Goal: Information Seeking & Learning: Learn about a topic

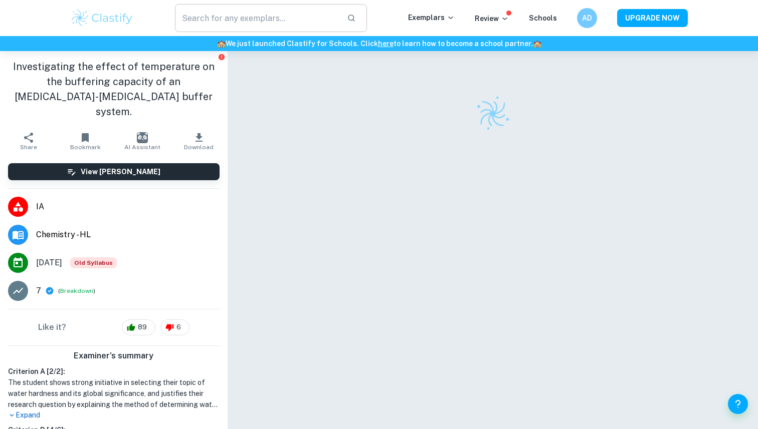
click at [302, 24] on input "text" at bounding box center [257, 18] width 164 height 28
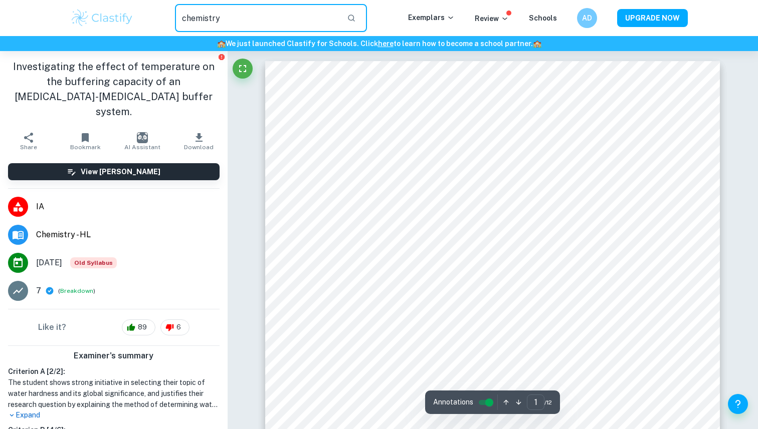
type input "chemistry"
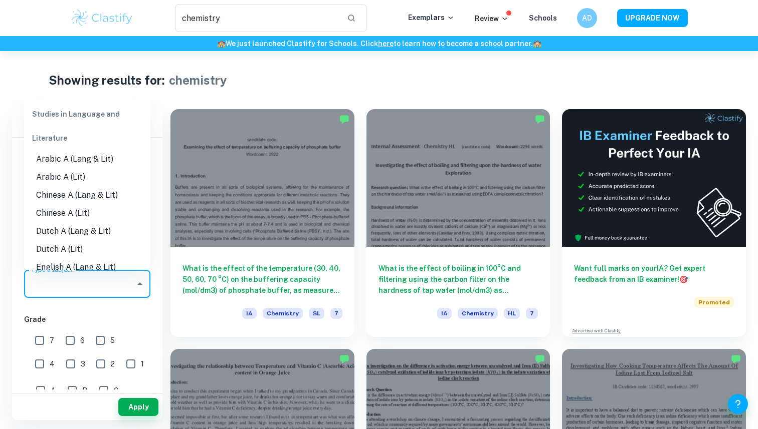
click at [96, 281] on input "Type a subject" at bounding box center [80, 284] width 102 height 19
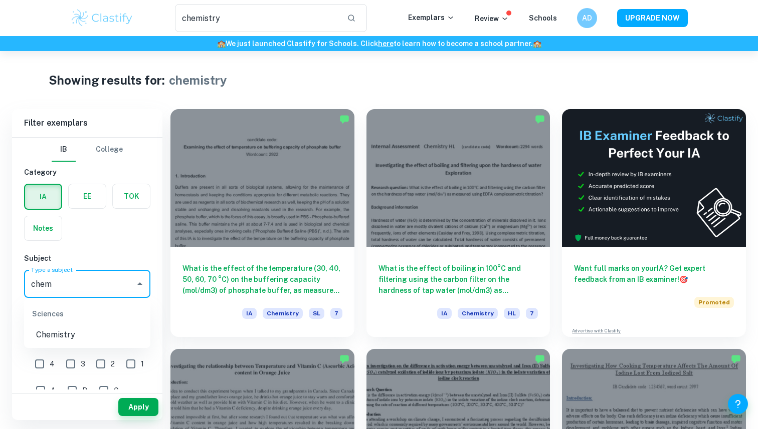
type input "che"
click at [75, 336] on li "Chemistry" at bounding box center [87, 335] width 126 height 18
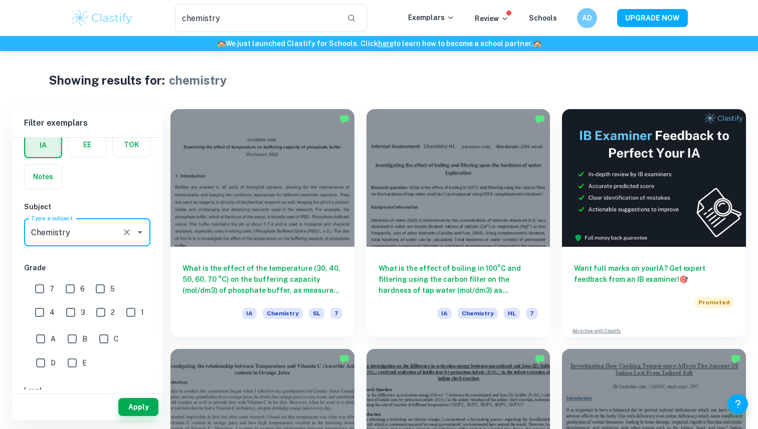
type input "Chemistry"
click at [38, 339] on input "A" at bounding box center [41, 339] width 20 height 20
checkbox input "true"
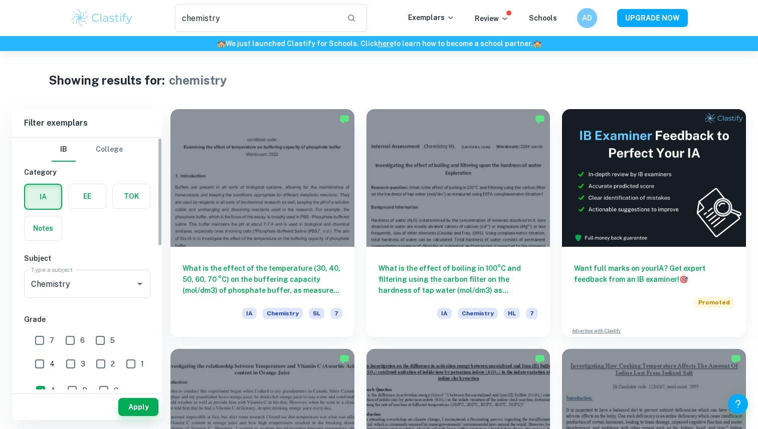
click at [96, 195] on label "button" at bounding box center [87, 196] width 37 height 24
click at [0, 0] on input "radio" at bounding box center [0, 0] width 0 height 0
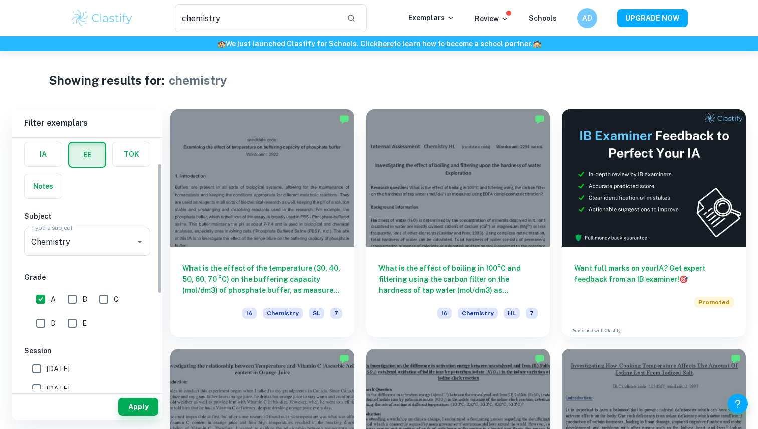
scroll to position [132, 0]
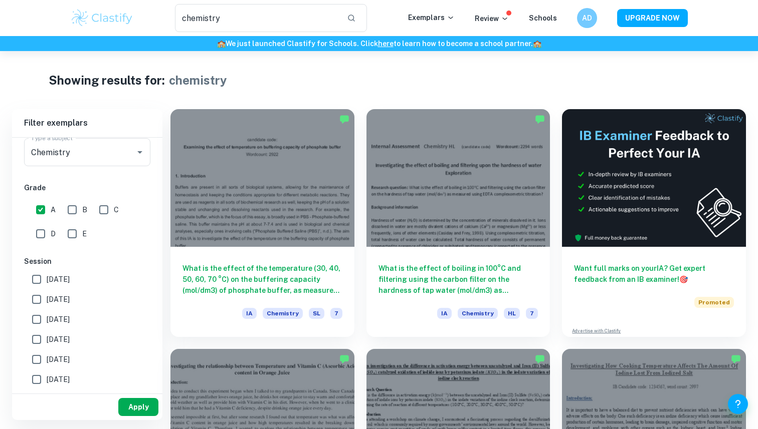
click at [137, 407] on button "Apply" at bounding box center [138, 407] width 40 height 18
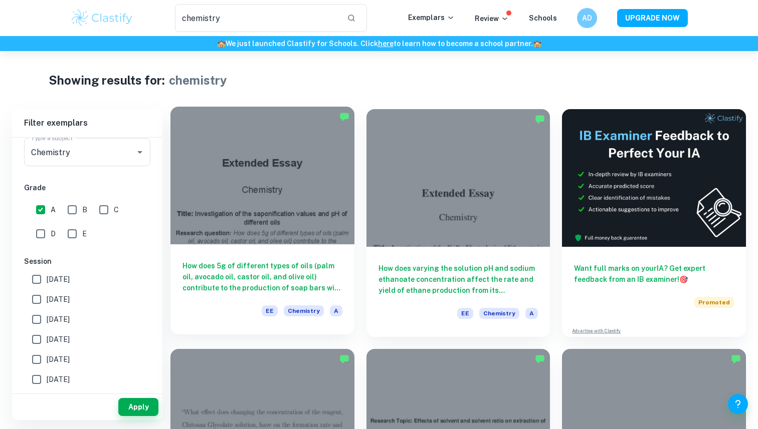
click at [244, 277] on h6 "How does 5g of different types of oils (palm oil, avocado oil, castor oil, and …" at bounding box center [262, 277] width 160 height 33
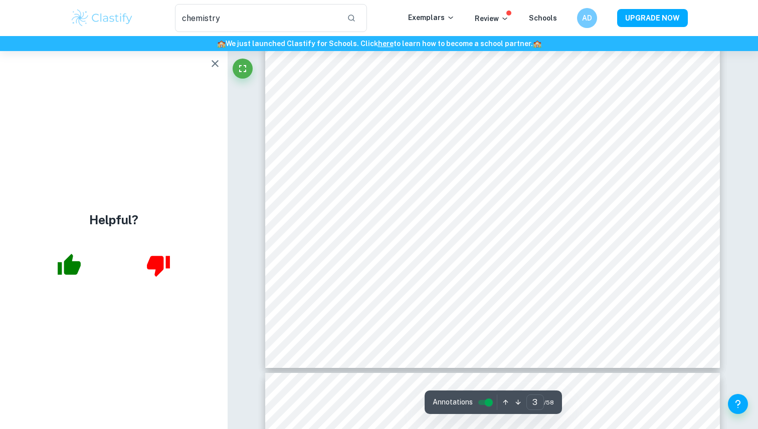
scroll to position [1615, 0]
click at [76, 273] on icon "button" at bounding box center [69, 264] width 23 height 21
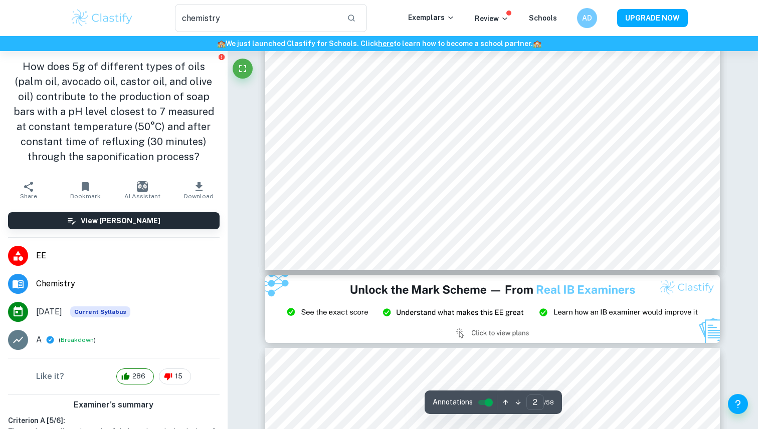
scroll to position [0, 0]
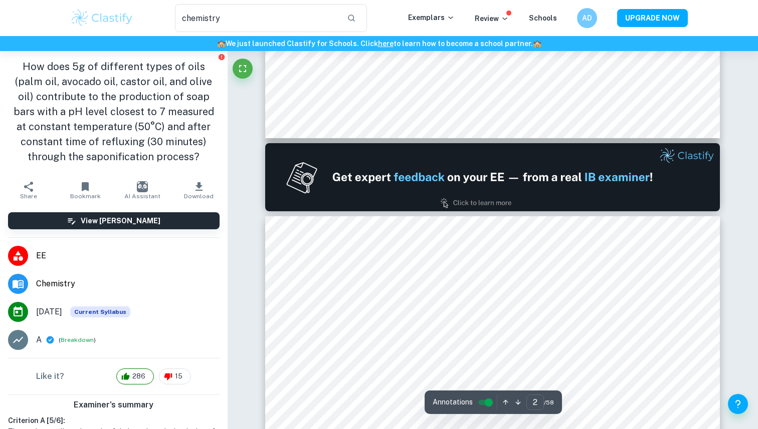
type input "1"
